Goal: Information Seeking & Learning: Learn about a topic

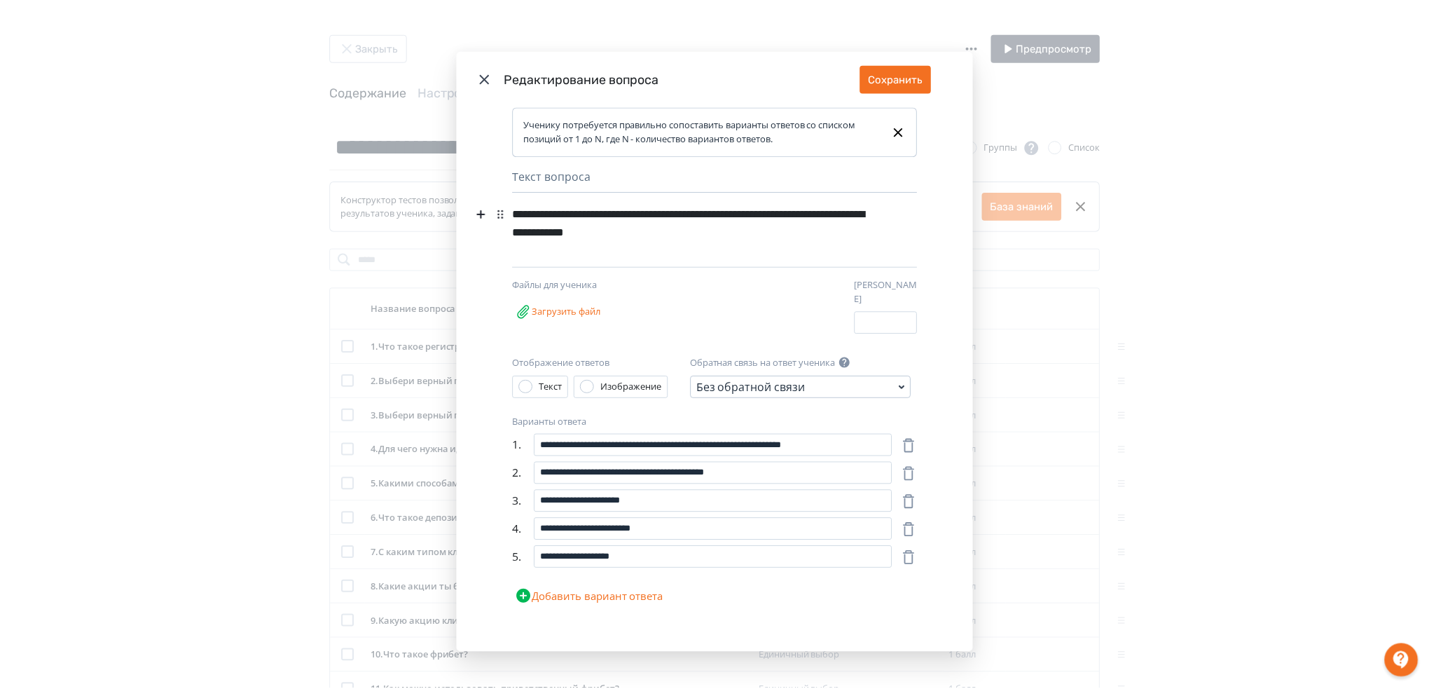
scroll to position [186, 0]
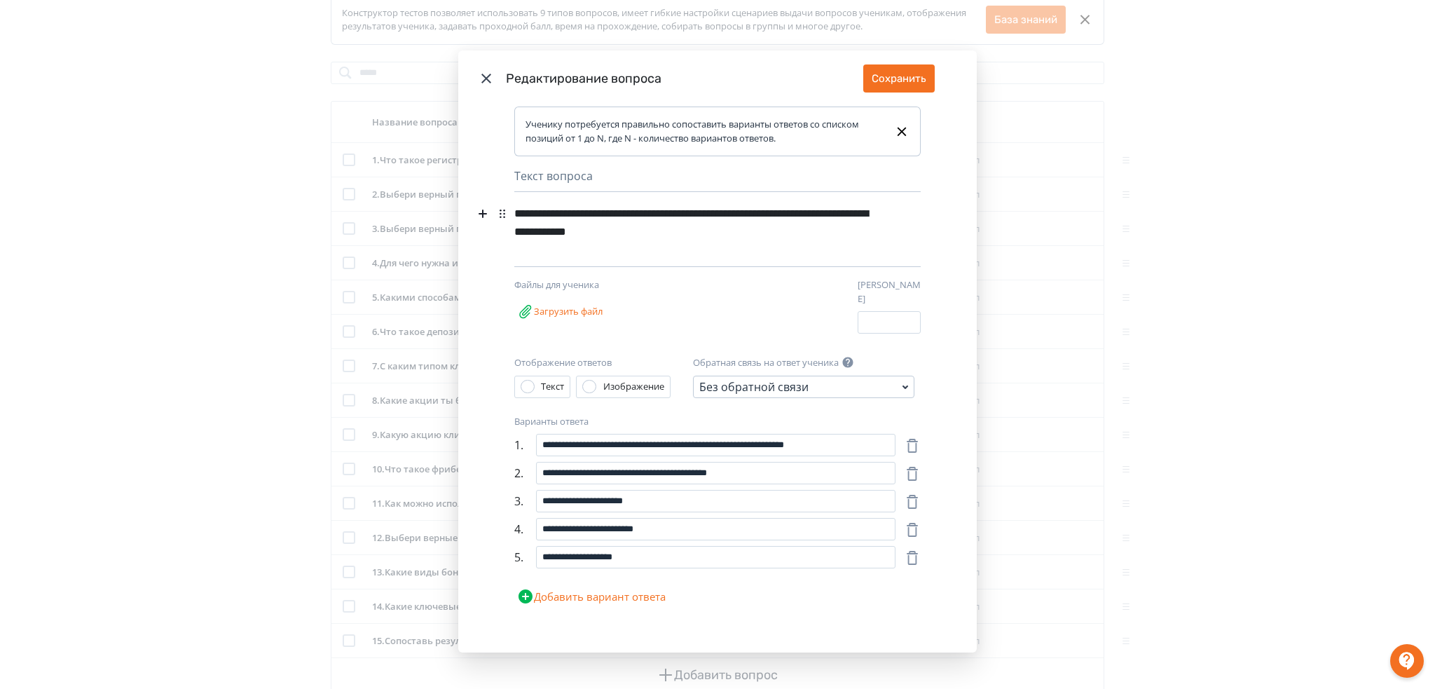
click at [488, 81] on icon "Modal" at bounding box center [486, 78] width 17 height 17
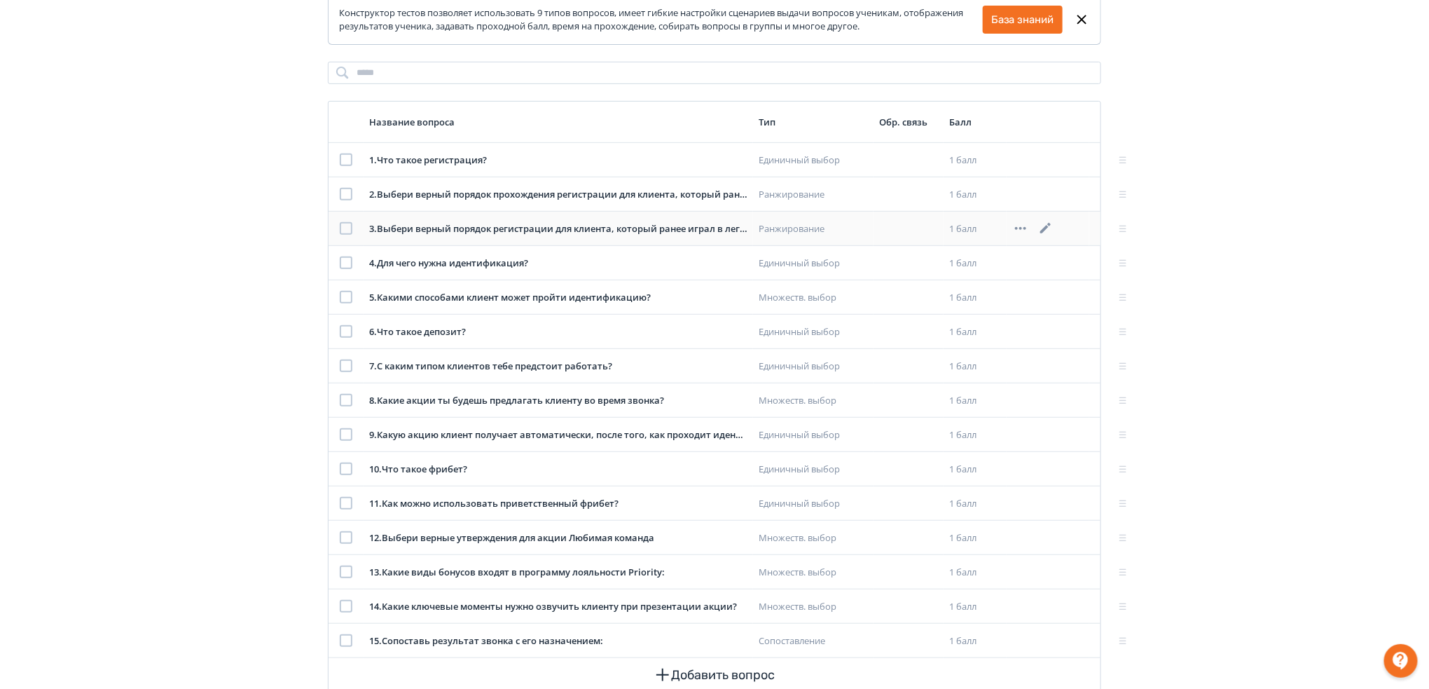
click at [1046, 228] on icon at bounding box center [1045, 228] width 11 height 11
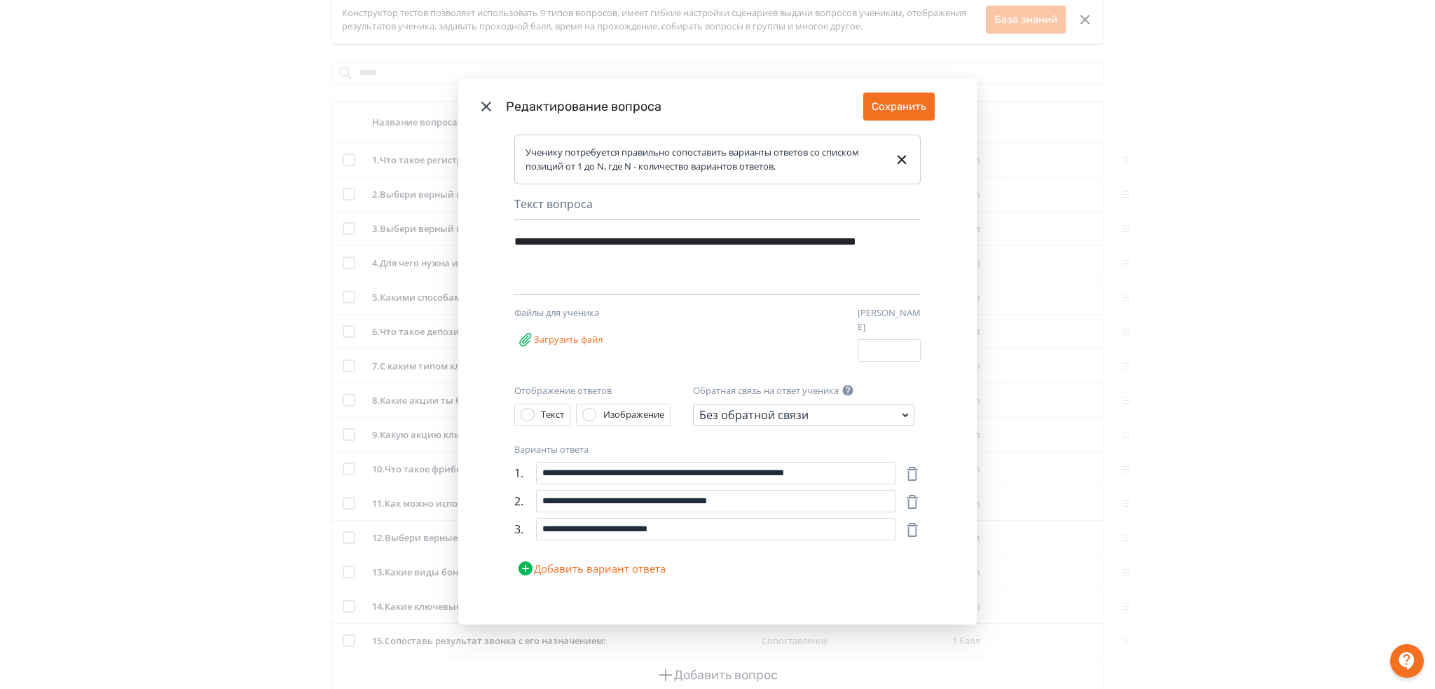
click at [485, 111] on icon "Modal" at bounding box center [486, 107] width 10 height 10
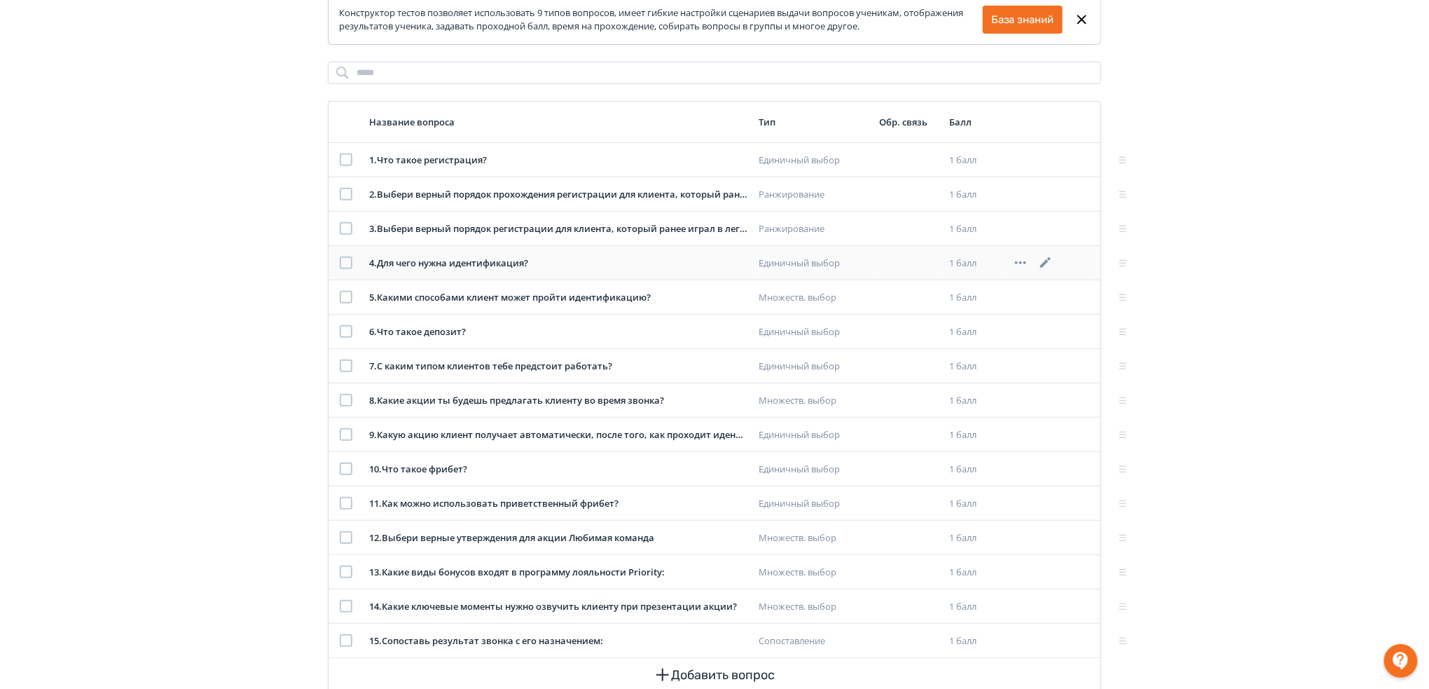
click at [1047, 263] on icon at bounding box center [1045, 262] width 11 height 11
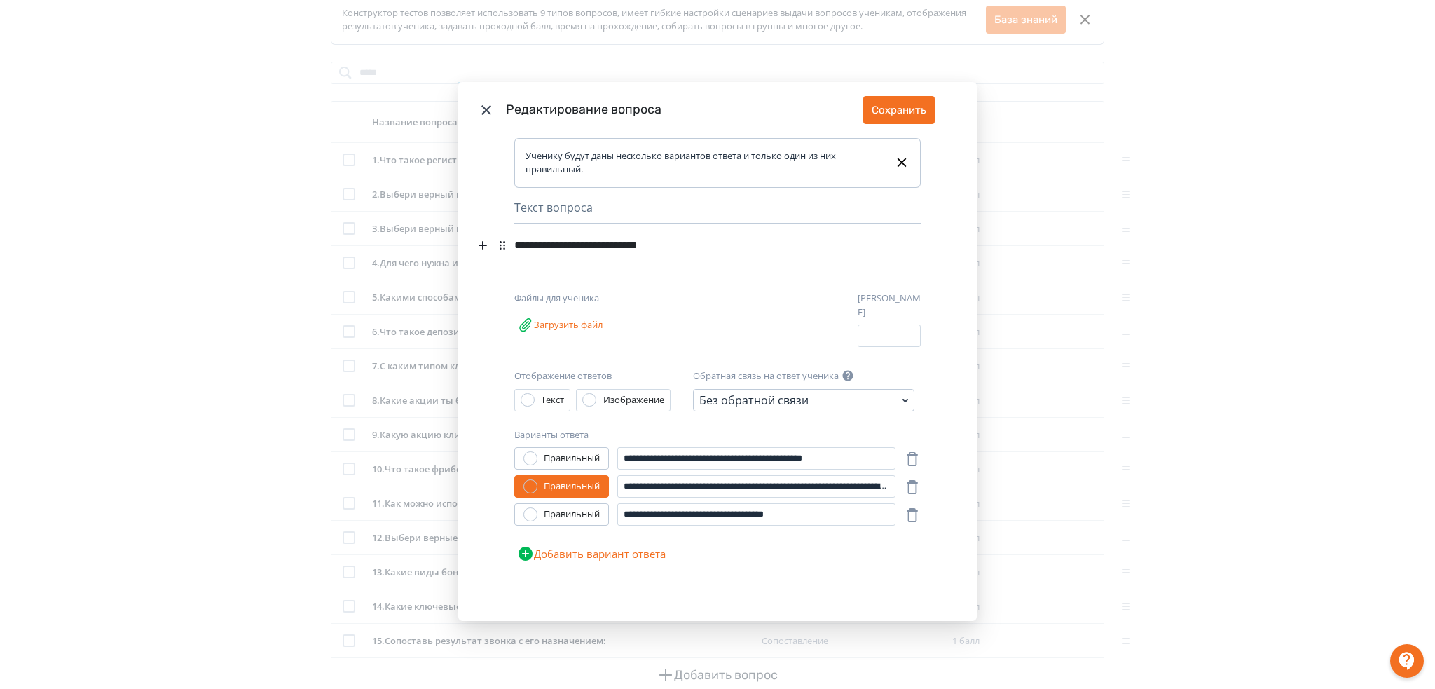
click at [482, 116] on icon "Modal" at bounding box center [486, 110] width 17 height 17
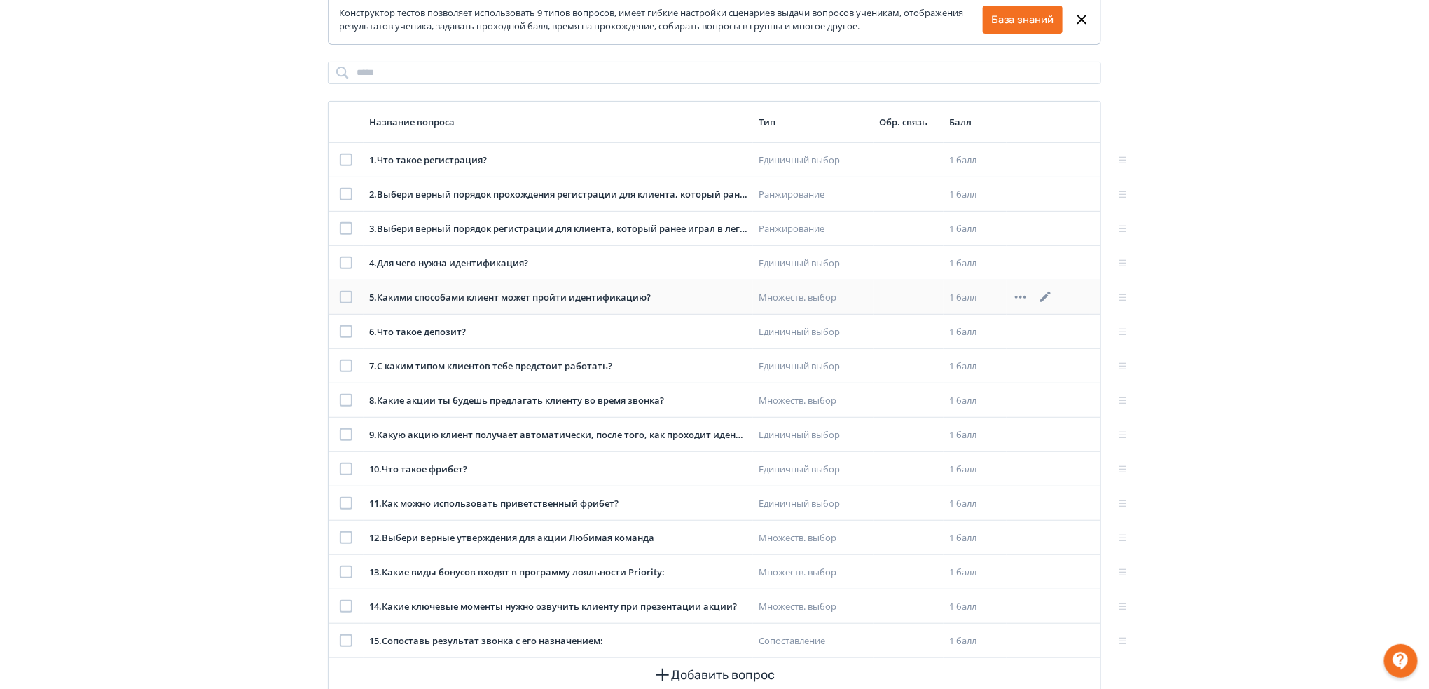
click at [1052, 294] on icon at bounding box center [1046, 297] width 17 height 17
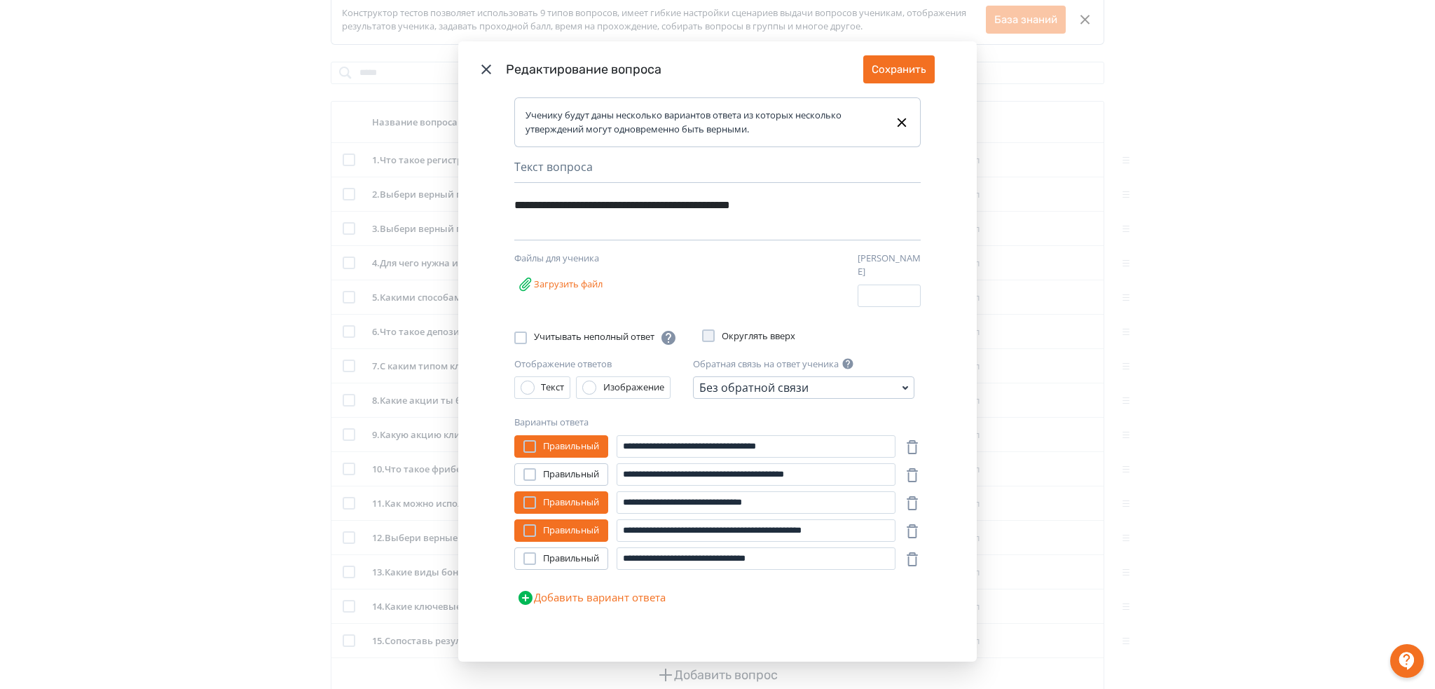
click at [484, 71] on icon "Modal" at bounding box center [486, 69] width 10 height 10
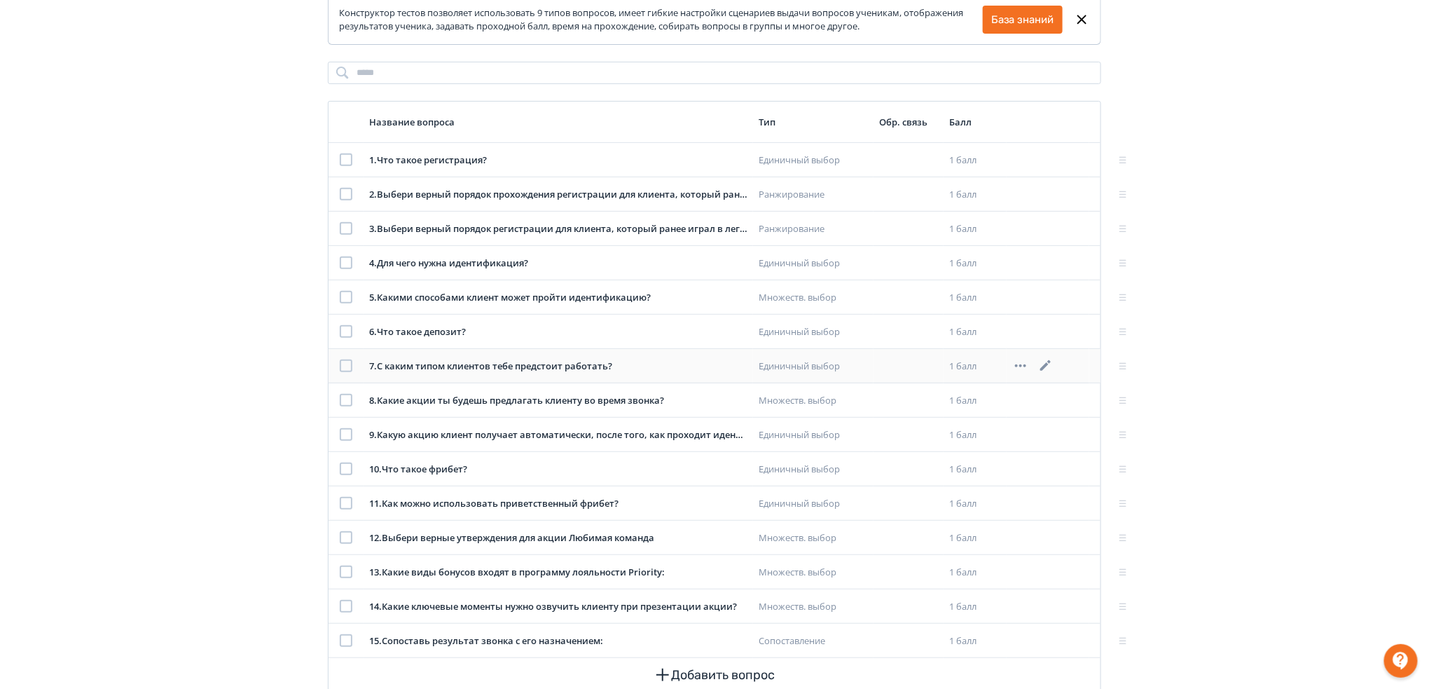
click at [1044, 369] on icon at bounding box center [1045, 365] width 11 height 11
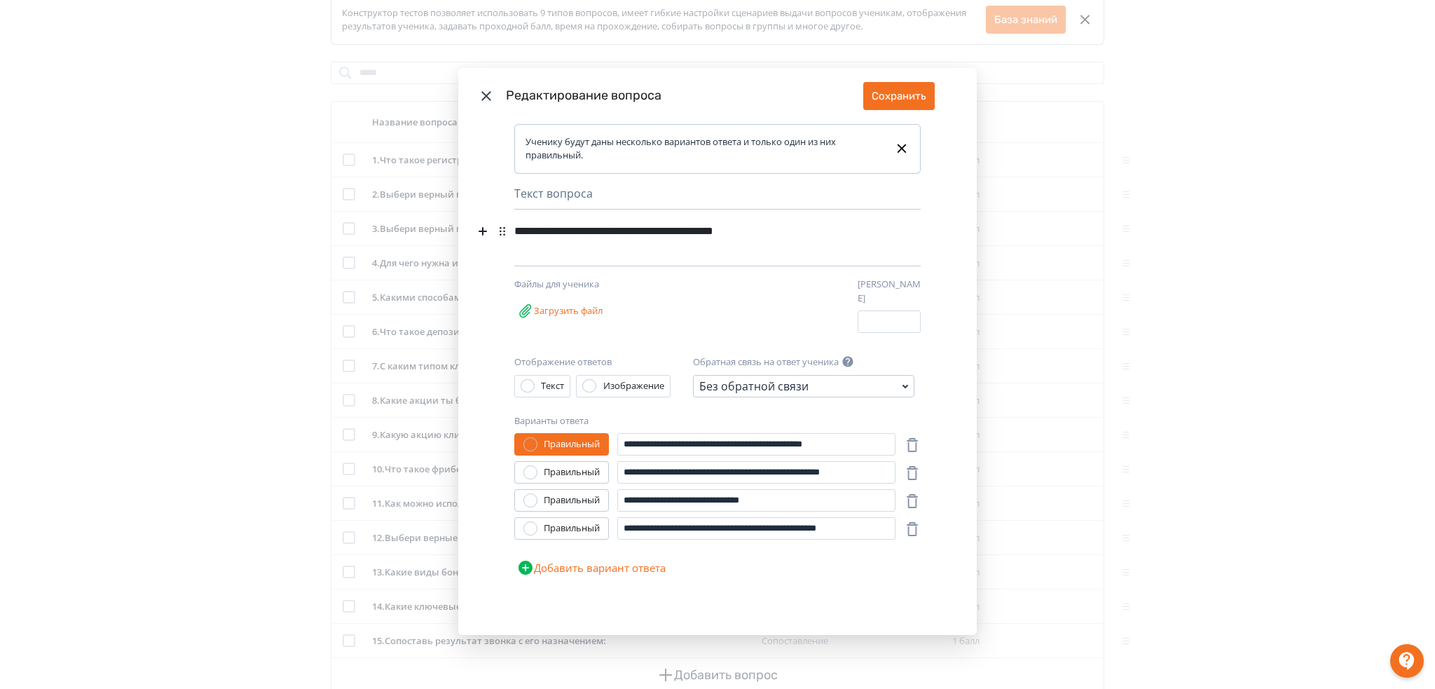
click at [484, 98] on icon "Modal" at bounding box center [486, 96] width 17 height 17
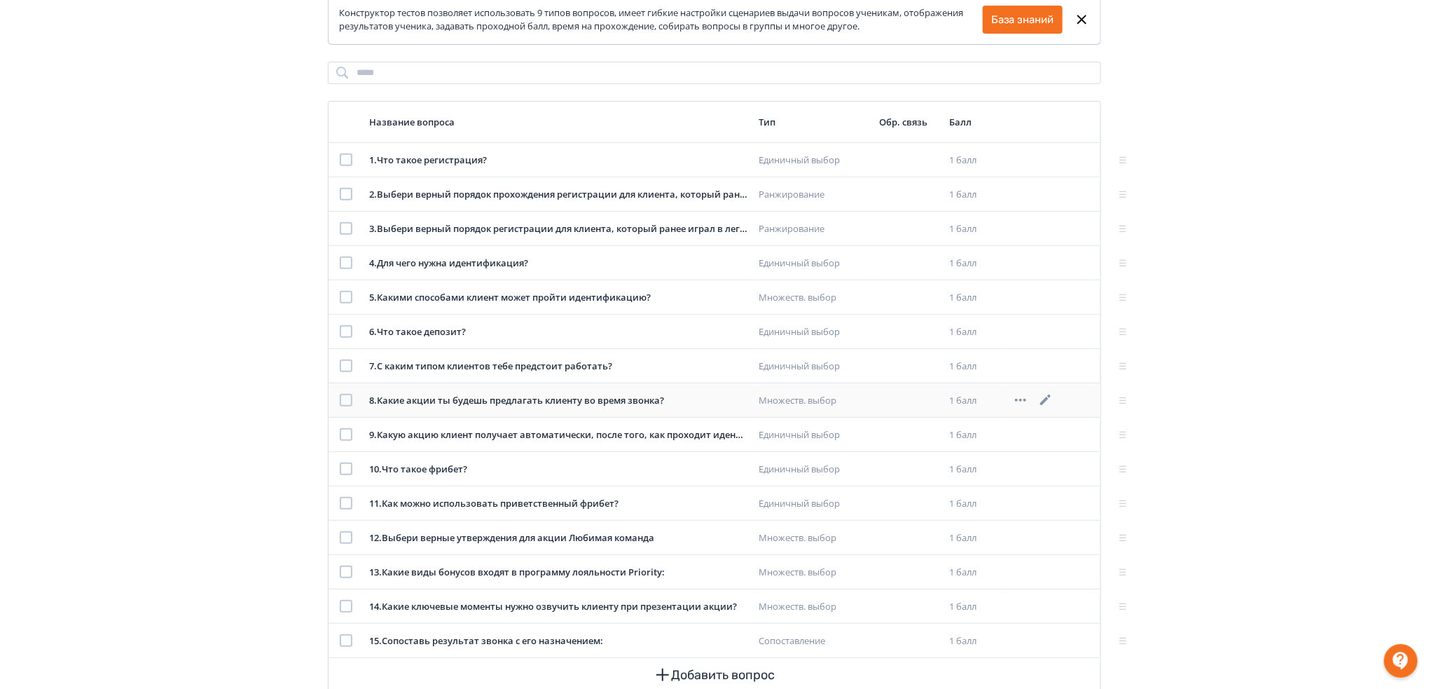
click at [1046, 401] on icon at bounding box center [1045, 399] width 11 height 11
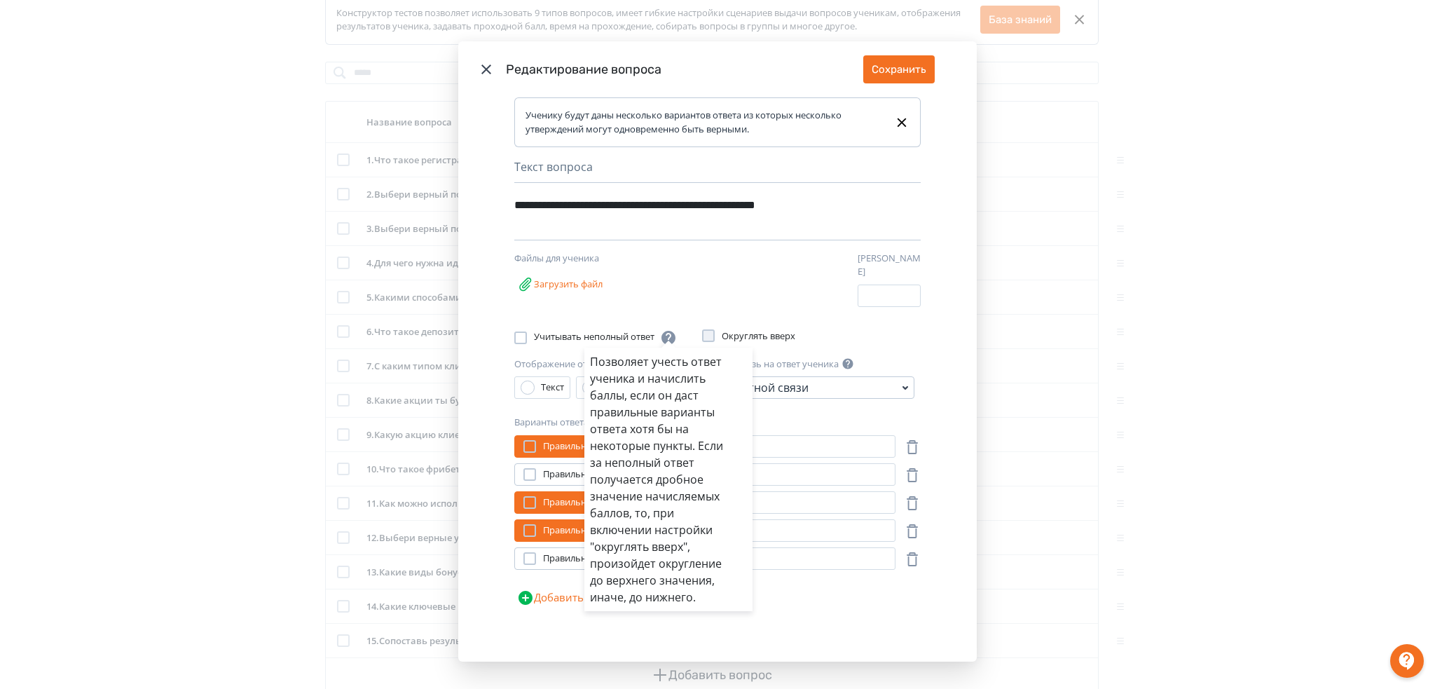
click at [486, 73] on div "Позволяет учесть ответ ученика и начислить баллы, если он даст правильные вариа…" at bounding box center [717, 344] width 1435 height 689
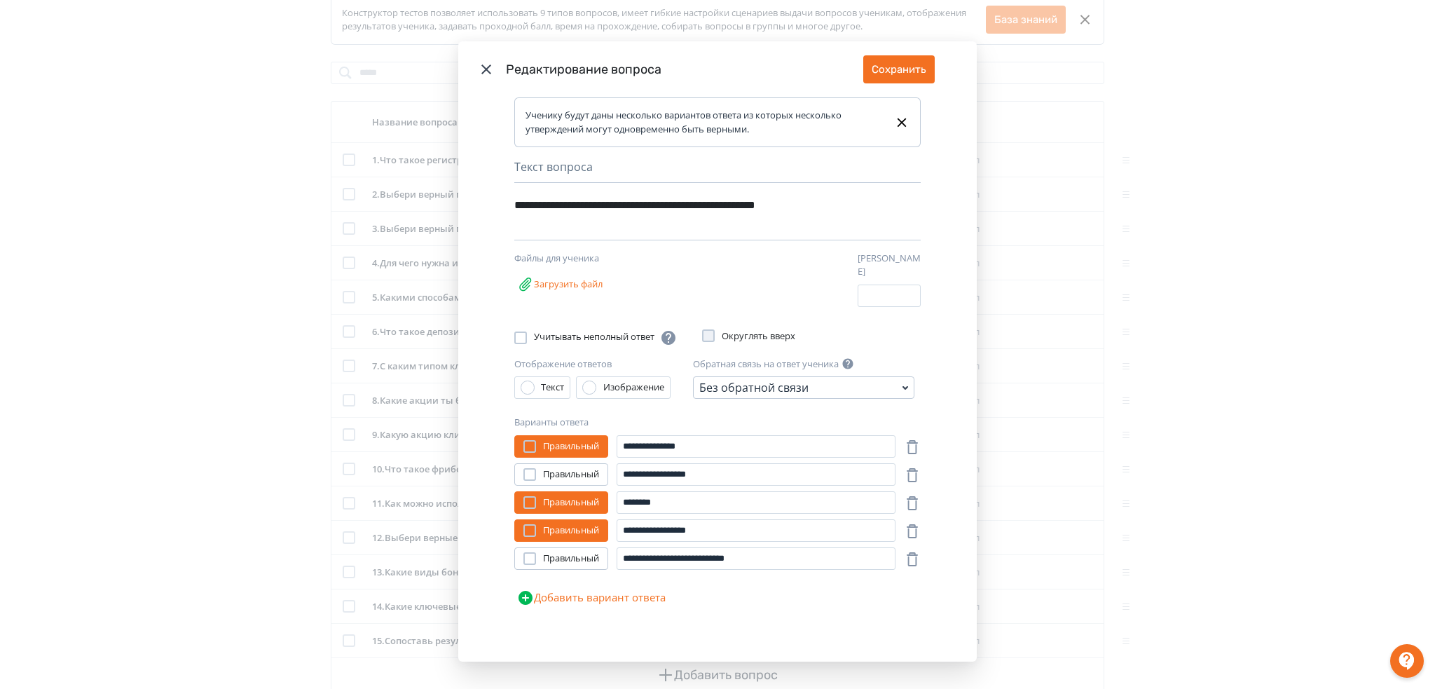
click at [487, 68] on icon "Modal" at bounding box center [486, 69] width 10 height 10
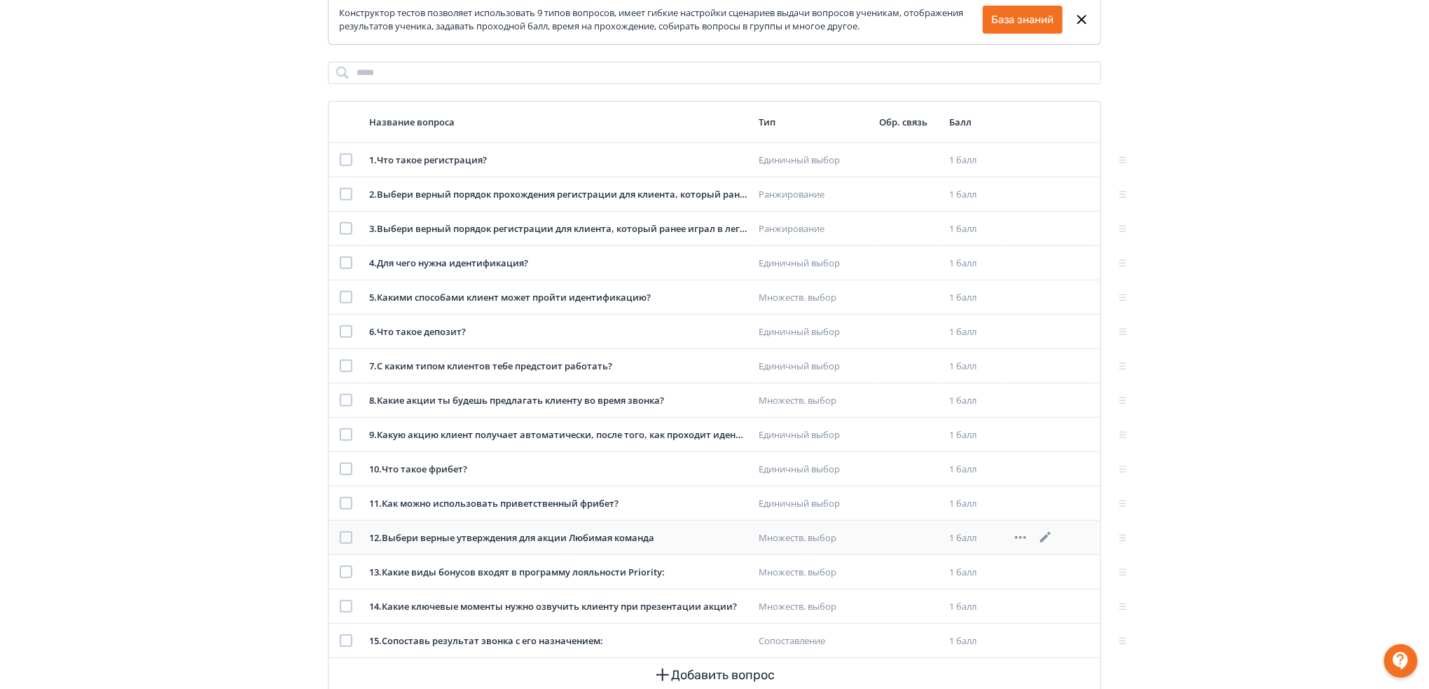
click at [1040, 539] on icon at bounding box center [1046, 537] width 17 height 17
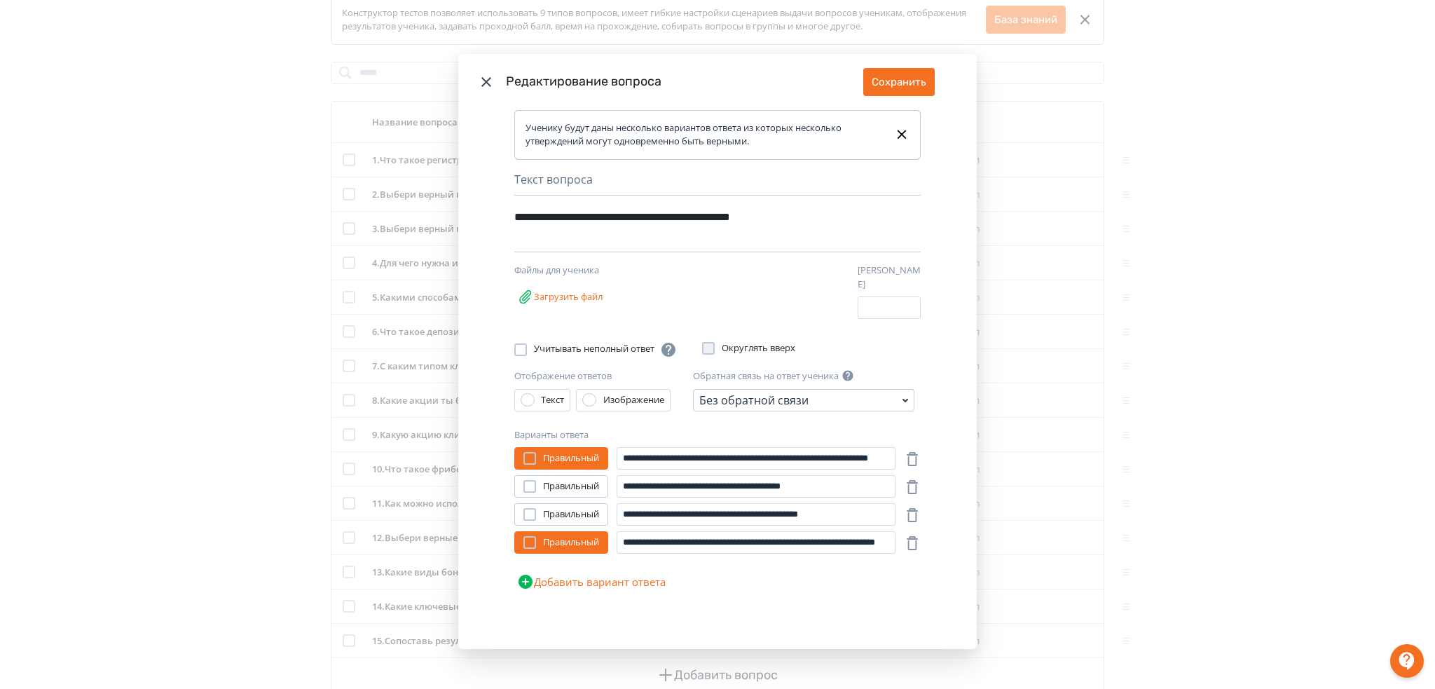
click at [489, 90] on icon "Modal" at bounding box center [486, 82] width 17 height 17
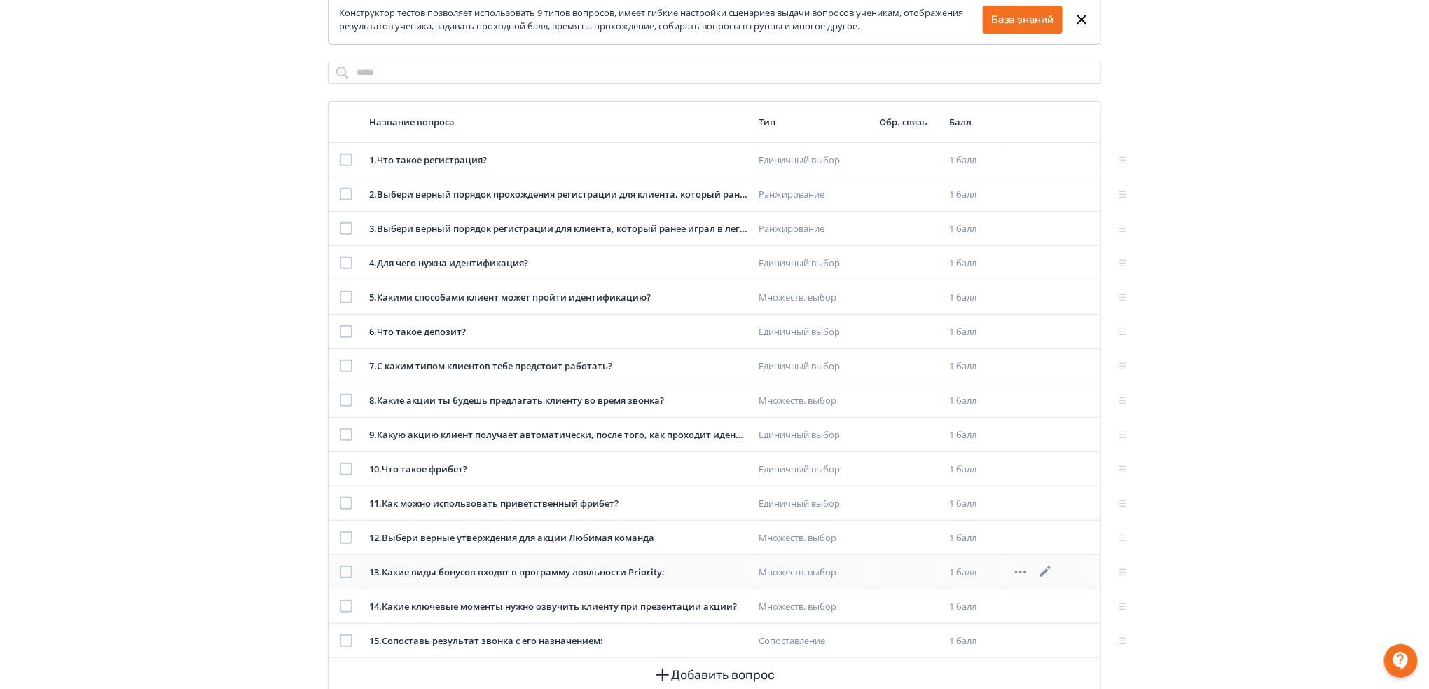
click at [1043, 575] on icon at bounding box center [1045, 571] width 11 height 11
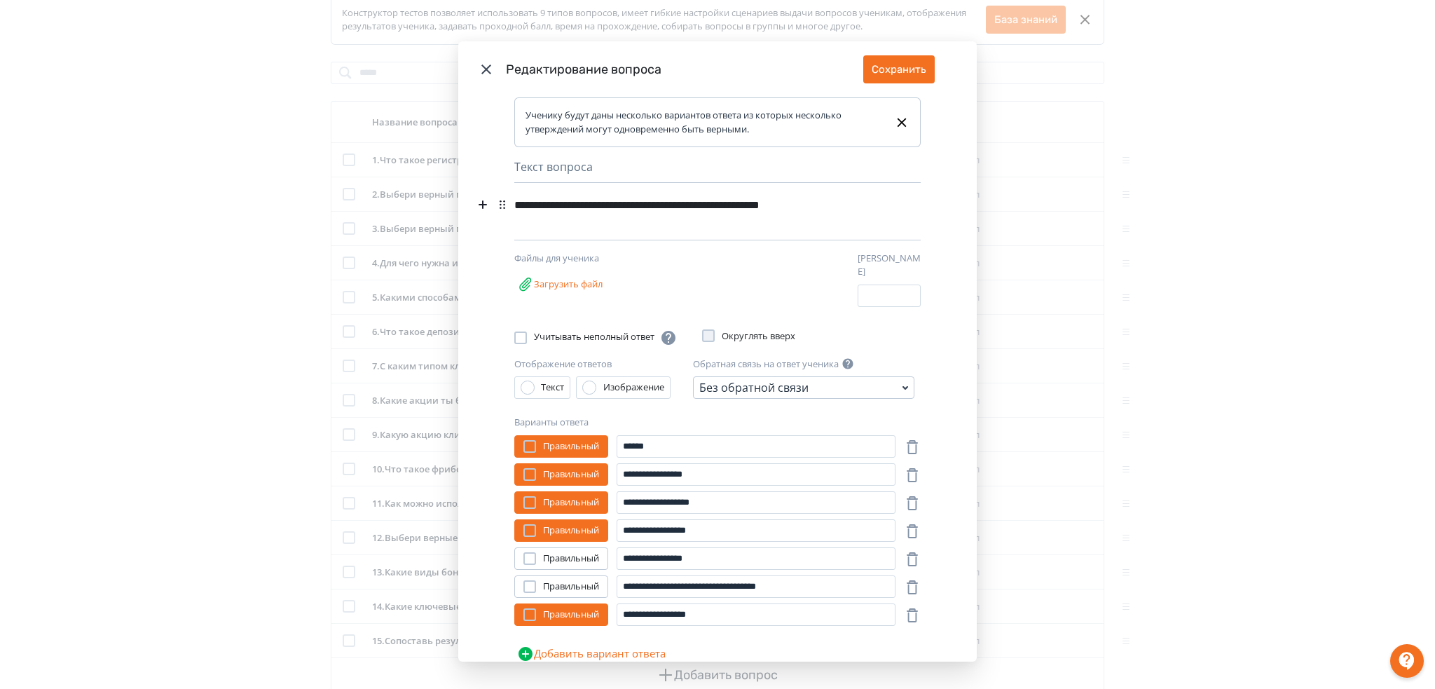
click at [483, 71] on icon "Modal" at bounding box center [486, 69] width 10 height 10
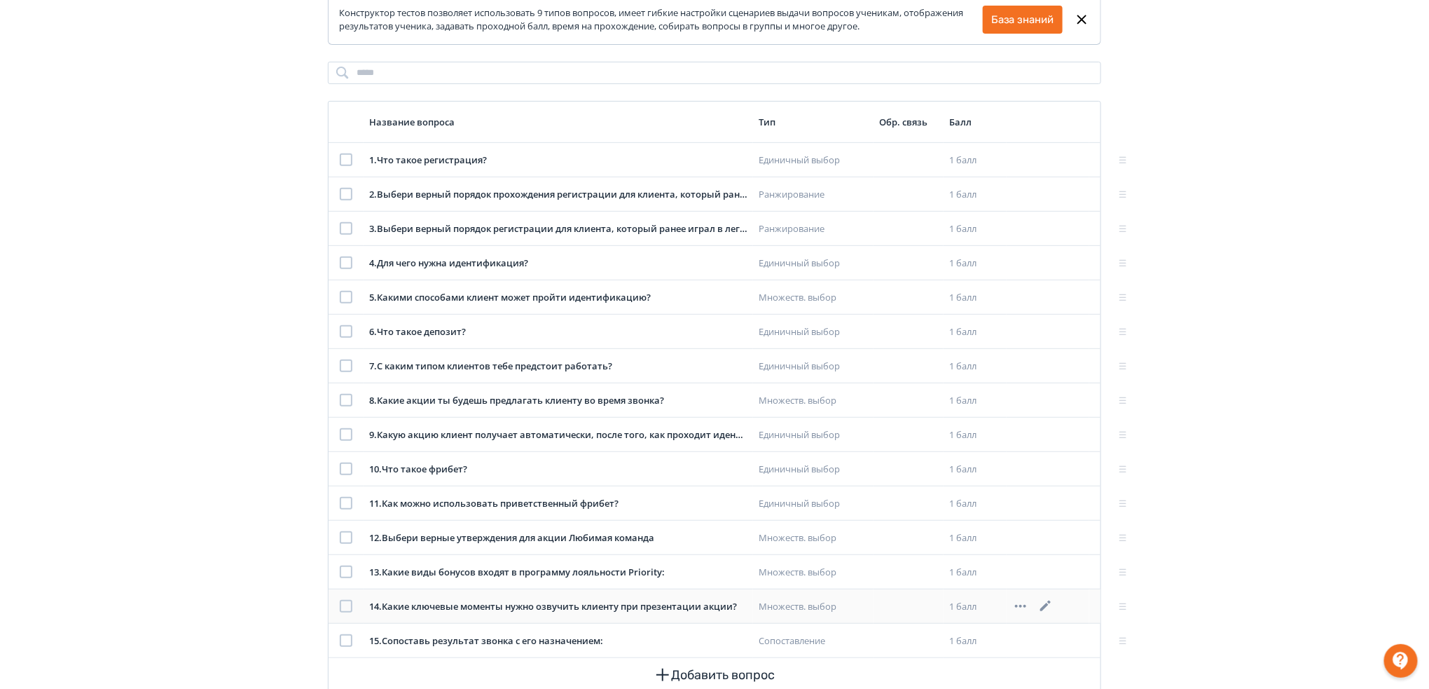
click at [1039, 610] on icon at bounding box center [1046, 606] width 17 height 17
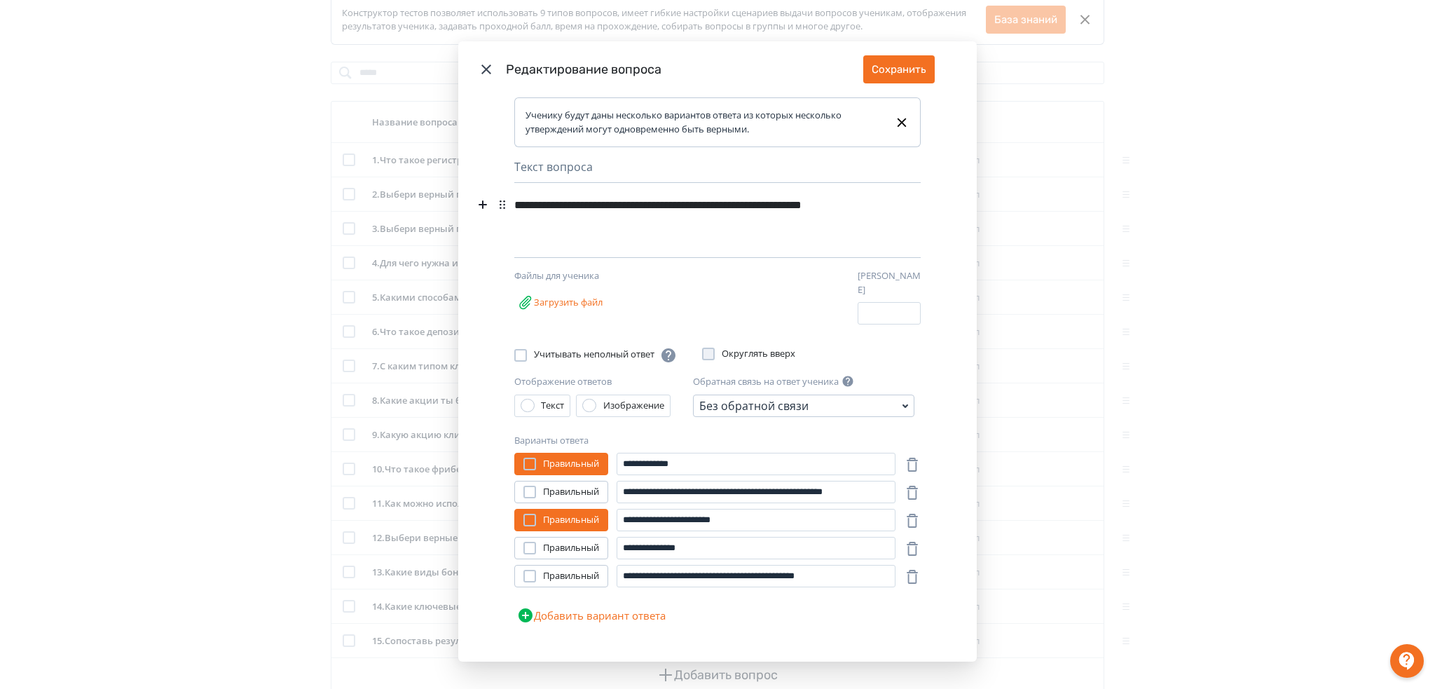
click at [486, 70] on icon "Modal" at bounding box center [486, 69] width 17 height 17
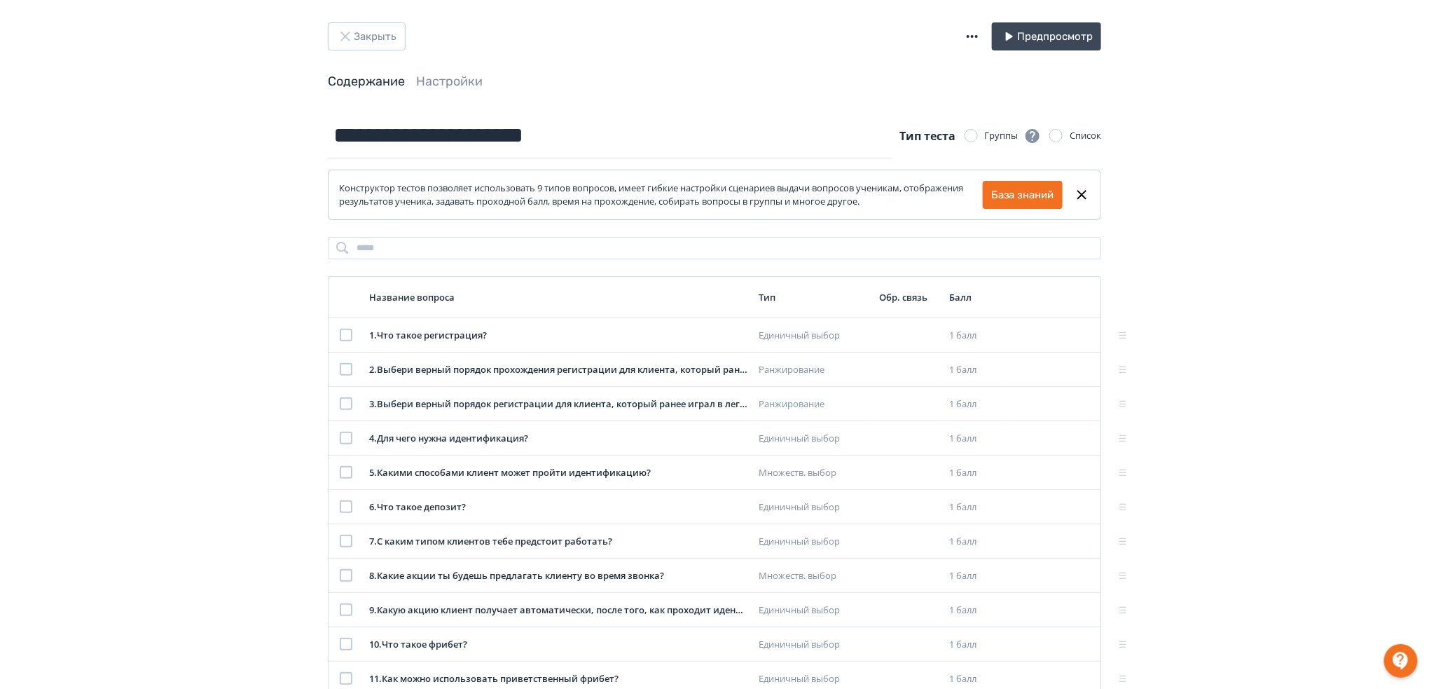
scroll to position [0, 0]
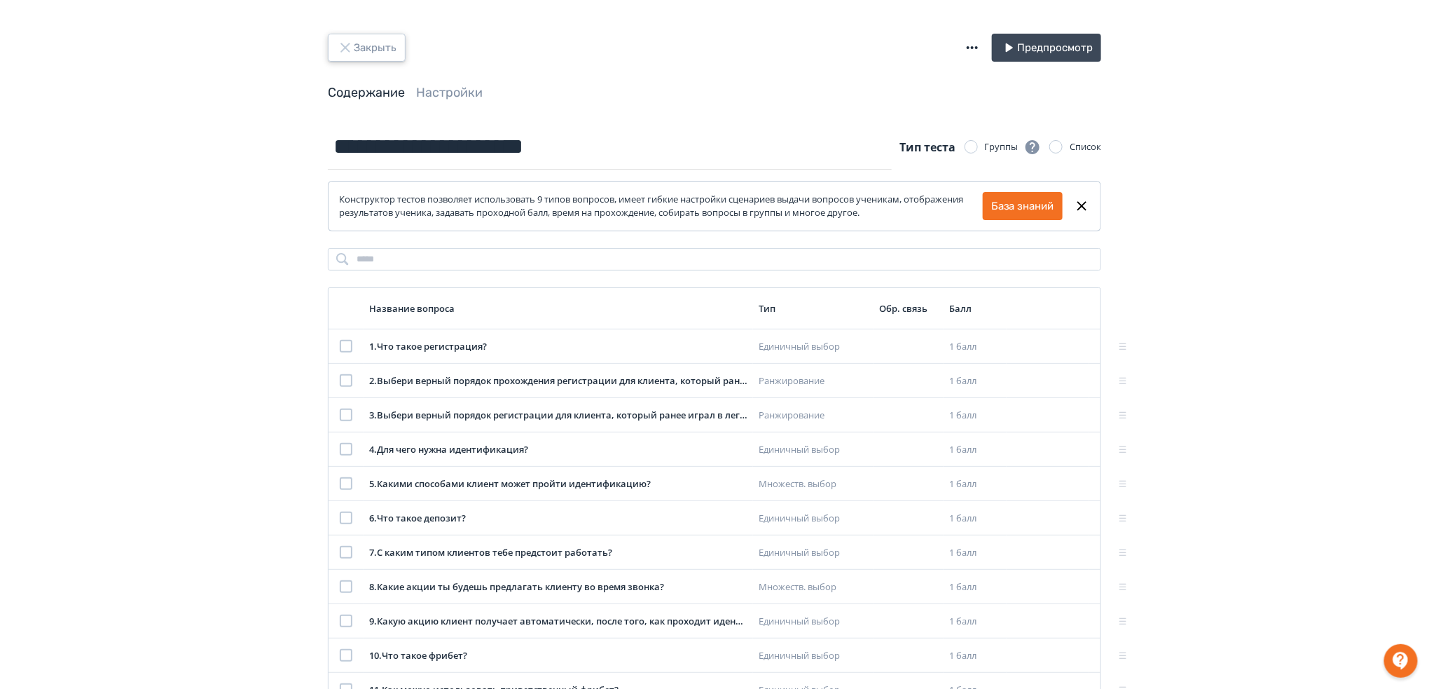
click at [387, 53] on button "Закрыть" at bounding box center [367, 48] width 78 height 28
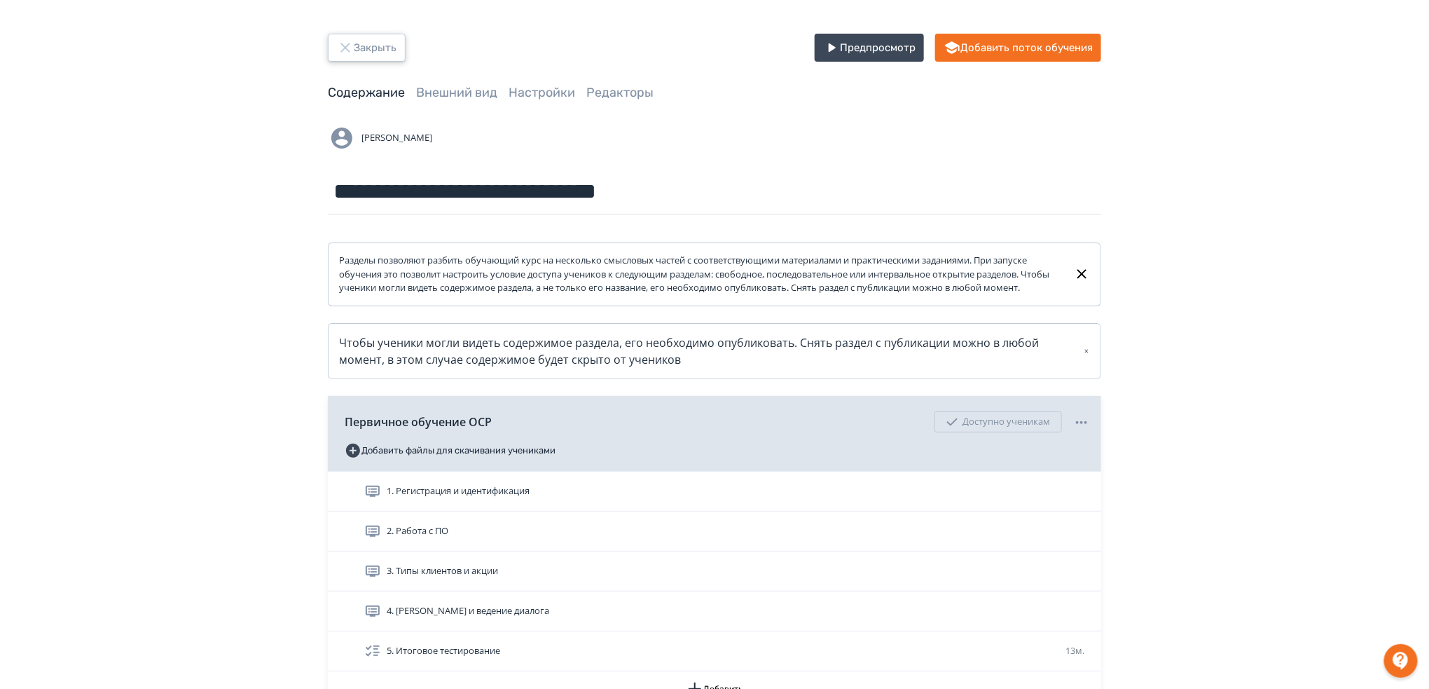
click at [365, 46] on button "Закрыть" at bounding box center [367, 48] width 78 height 28
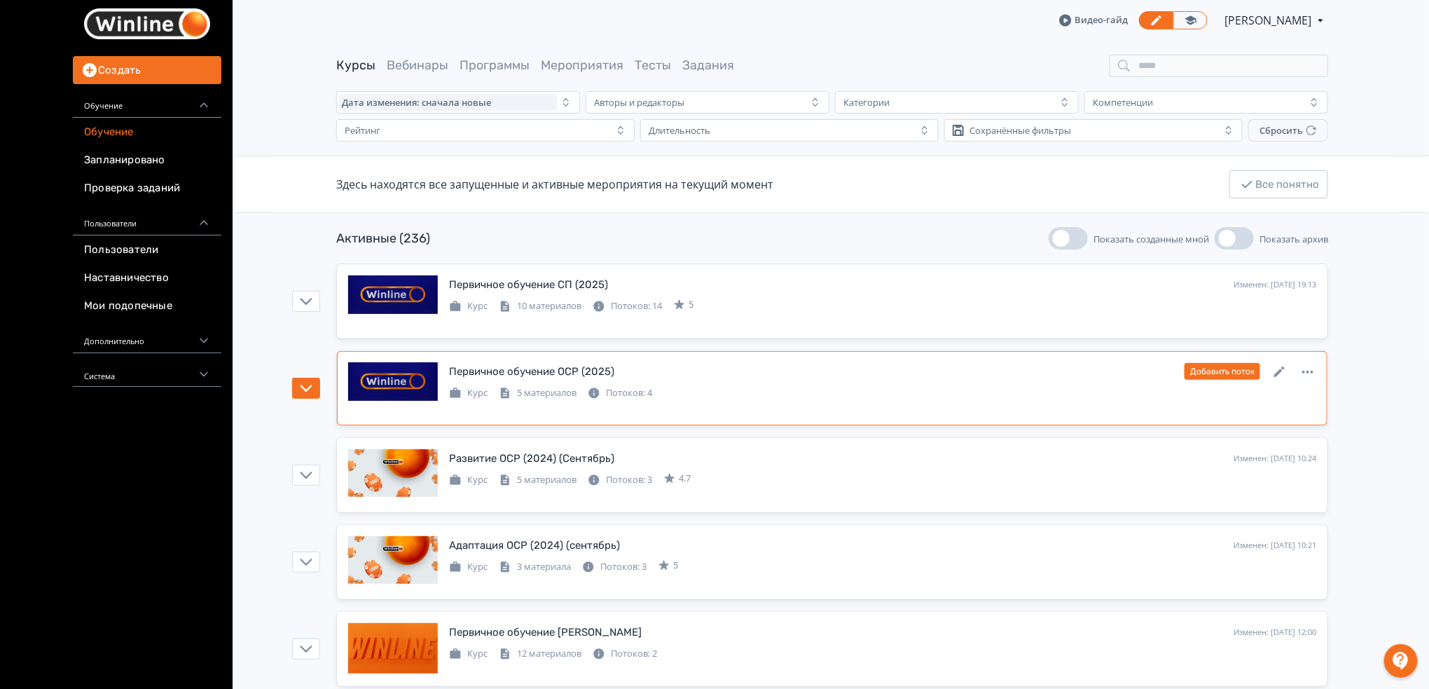
click at [760, 387] on div "Курс 5 материалов Потоков: 4" at bounding box center [882, 391] width 867 height 17
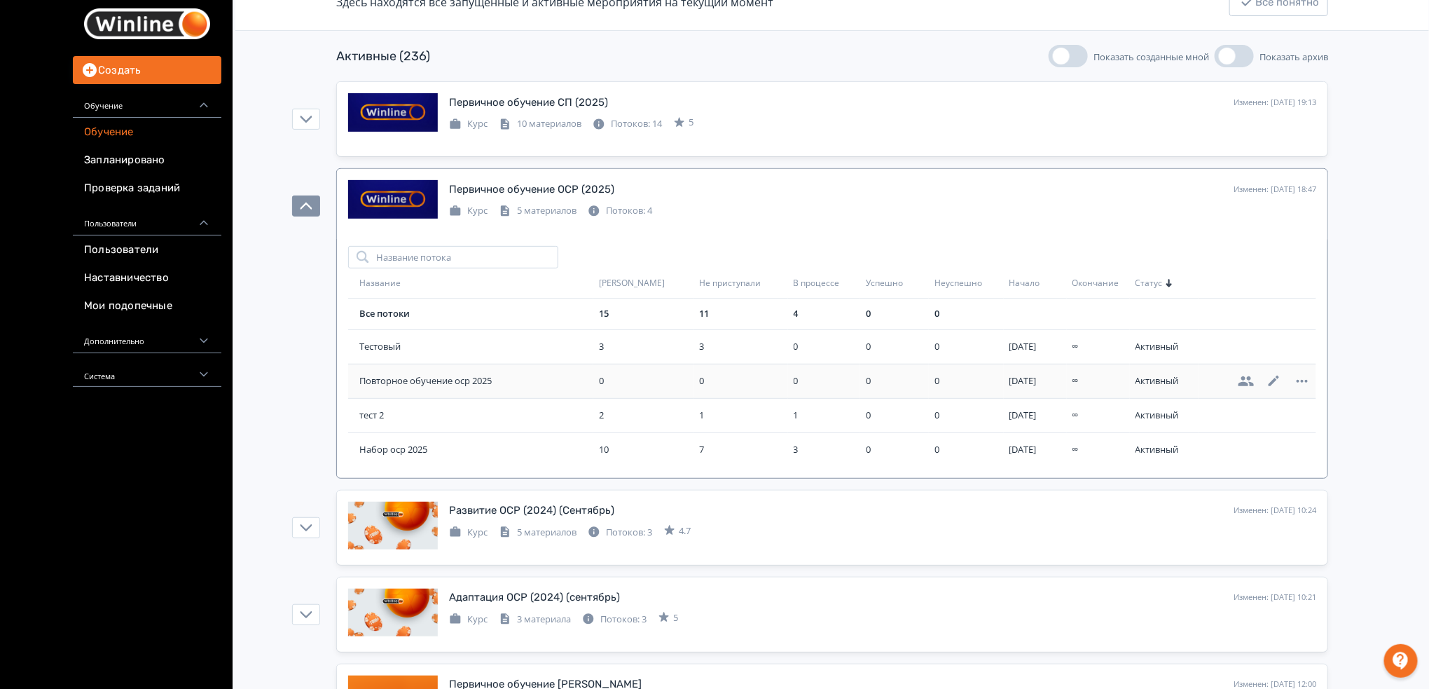
scroll to position [186, 0]
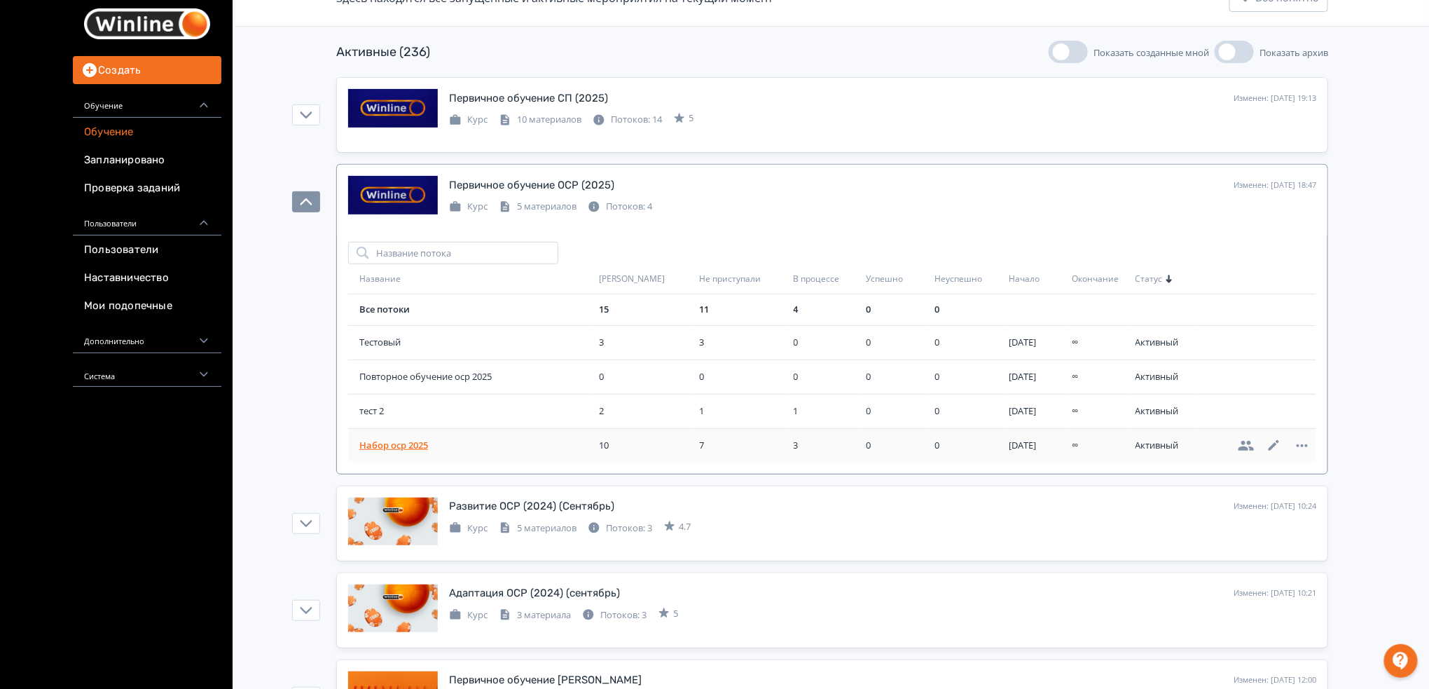
click at [569, 440] on span "Набор оср 2025" at bounding box center [476, 446] width 234 height 14
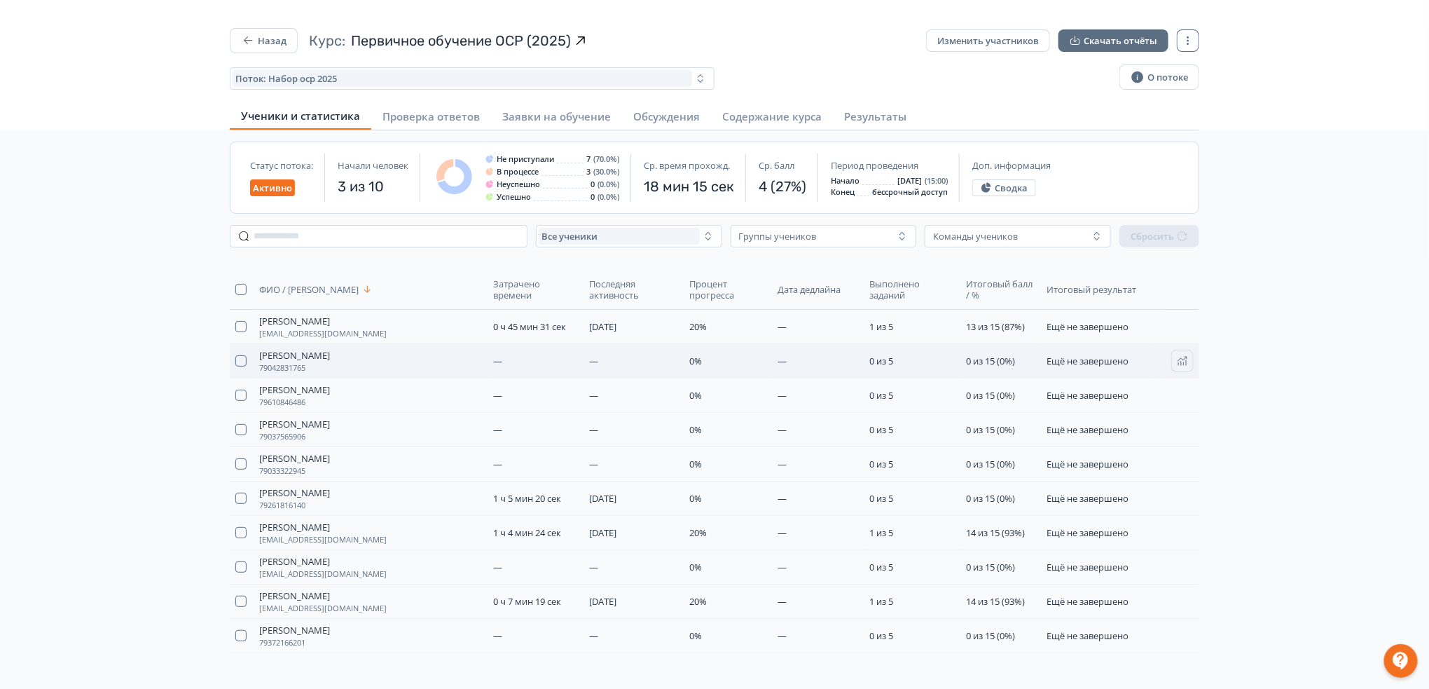
scroll to position [93, 0]
